Goal: Navigation & Orientation: Find specific page/section

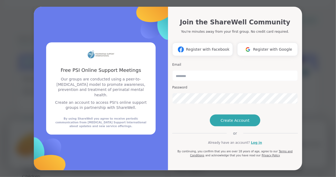
scroll to position [102, 0]
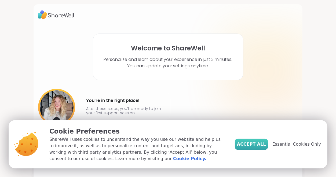
click at [248, 143] on span "Accept All" at bounding box center [251, 144] width 29 height 6
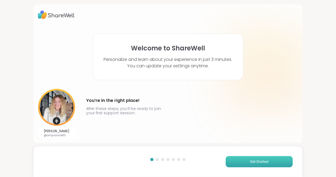
click at [235, 159] on button "Get Started" at bounding box center [258, 161] width 67 height 11
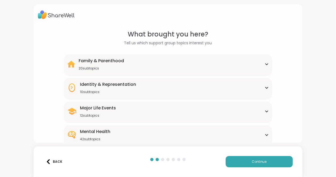
click at [266, 60] on div "Family & Parenthood 20 subtopics" at bounding box center [168, 64] width 202 height 13
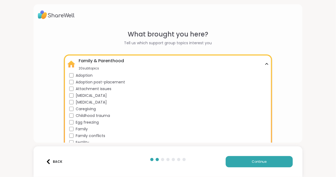
scroll to position [119, 0]
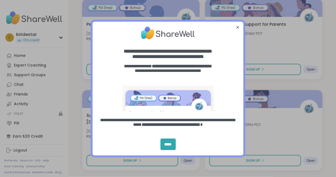
click at [238, 26] on div "Close Step" at bounding box center [238, 27] width 6 height 6
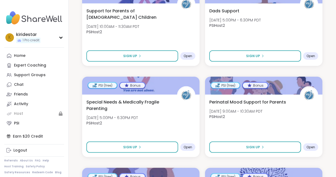
scroll to position [251, 0]
